Goal: Navigation & Orientation: Go to known website

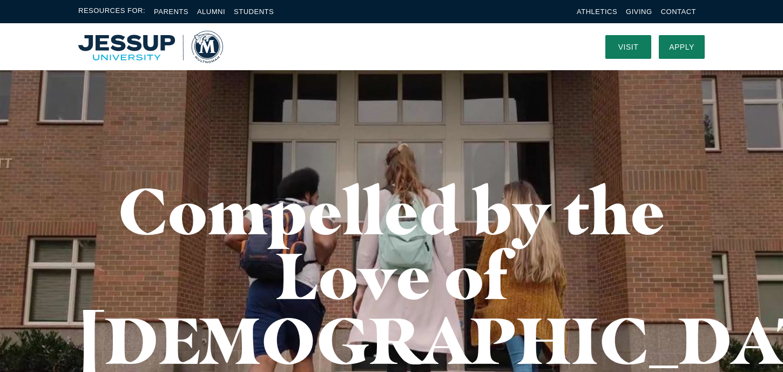
click at [124, 56] on img "Home" at bounding box center [150, 47] width 145 height 32
